Goal: Check status: Check status

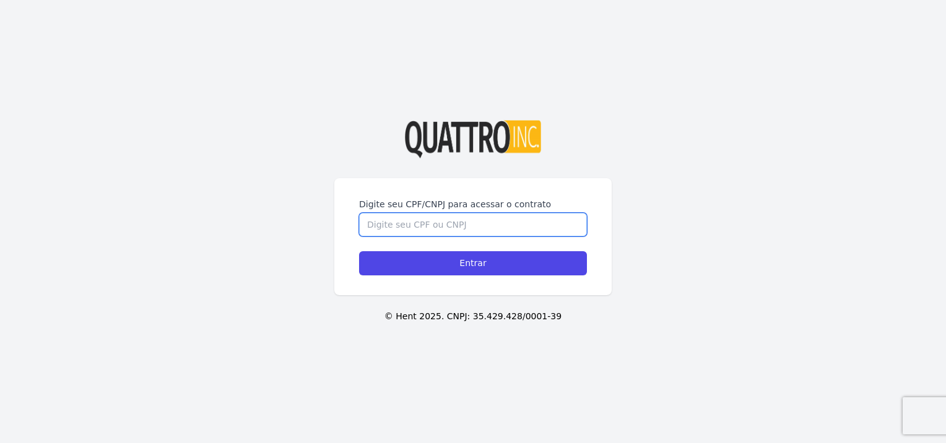
click at [410, 225] on input "Digite seu CPF/CNPJ para acessar o contrato" at bounding box center [473, 225] width 228 height 24
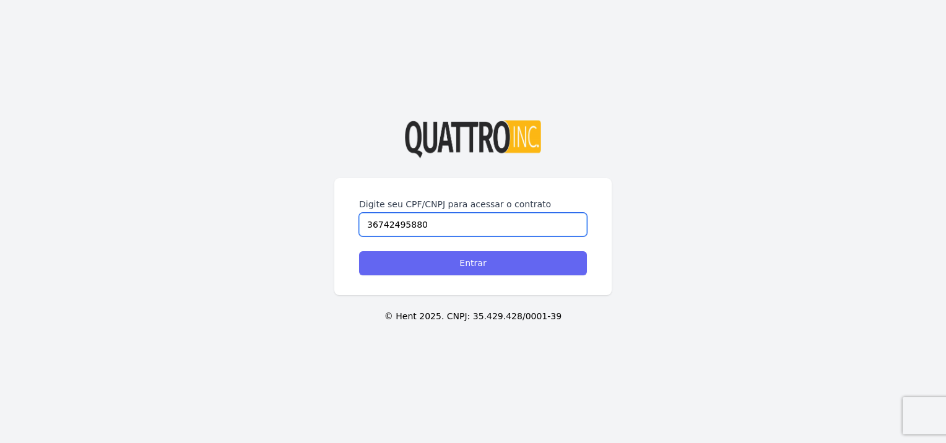
type input "36742495880"
click at [435, 270] on input "Entrar" at bounding box center [473, 263] width 228 height 24
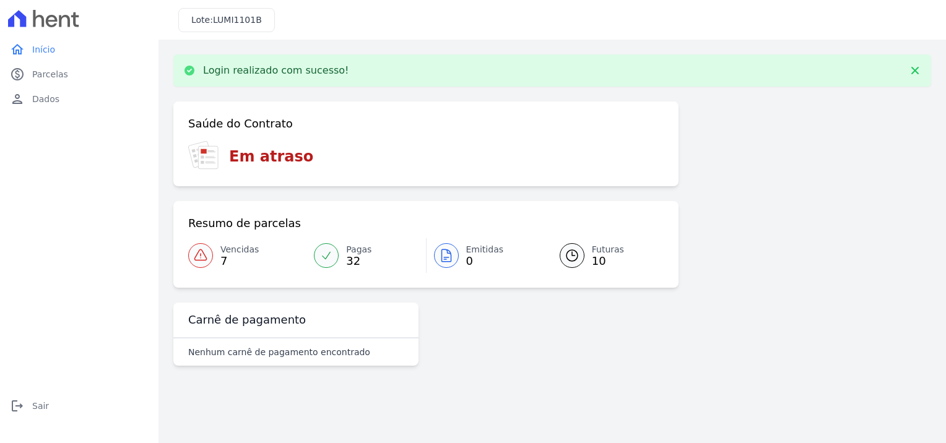
click at [595, 265] on span "10" at bounding box center [608, 261] width 32 height 10
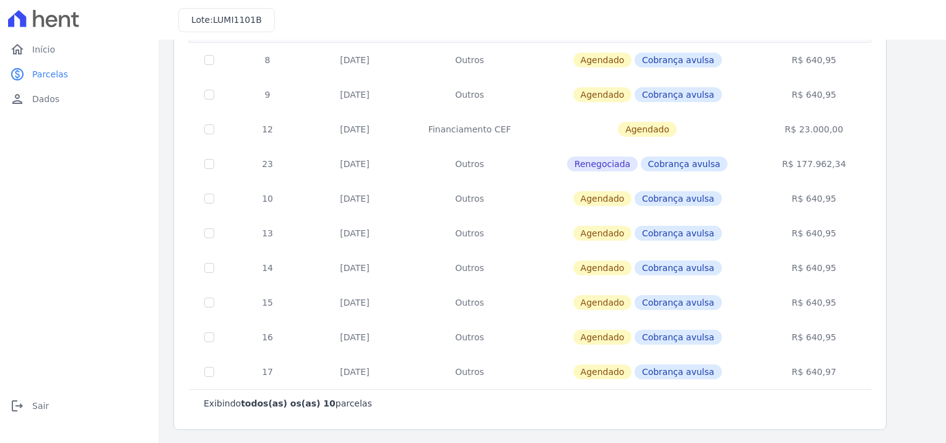
scroll to position [44, 0]
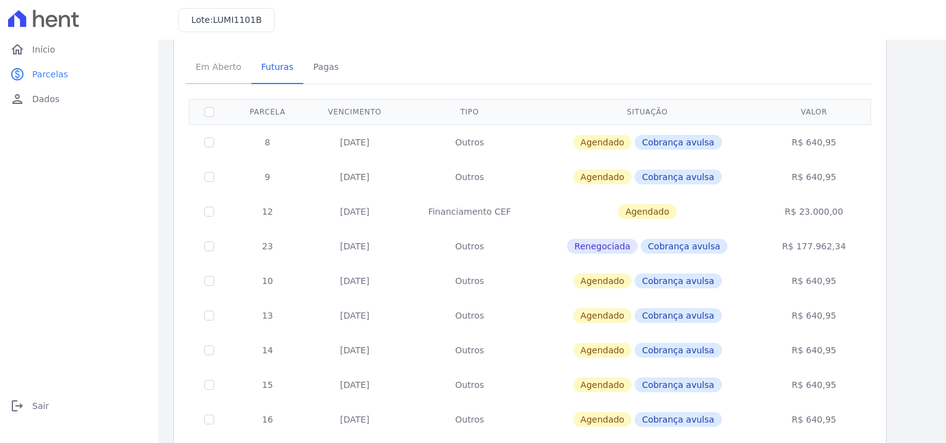
click at [198, 76] on span "Em Aberto" at bounding box center [218, 66] width 61 height 25
